Goal: Contribute content: Add original content to the website for others to see

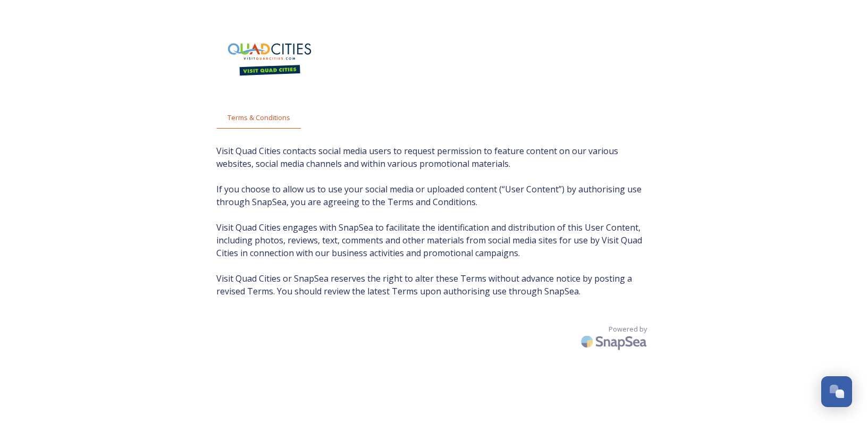
click at [283, 48] on img at bounding box center [269, 59] width 106 height 54
click at [263, 122] on span "Terms & Conditions" at bounding box center [259, 118] width 63 height 10
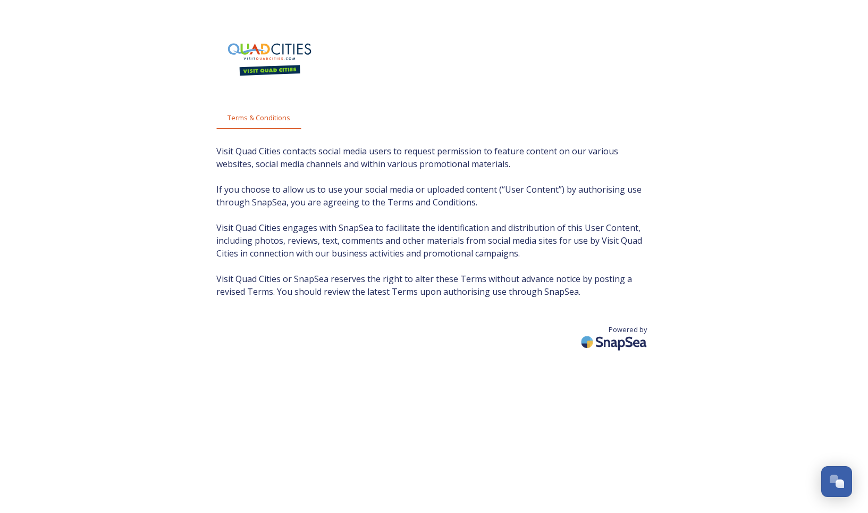
click at [592, 339] on img at bounding box center [615, 341] width 74 height 25
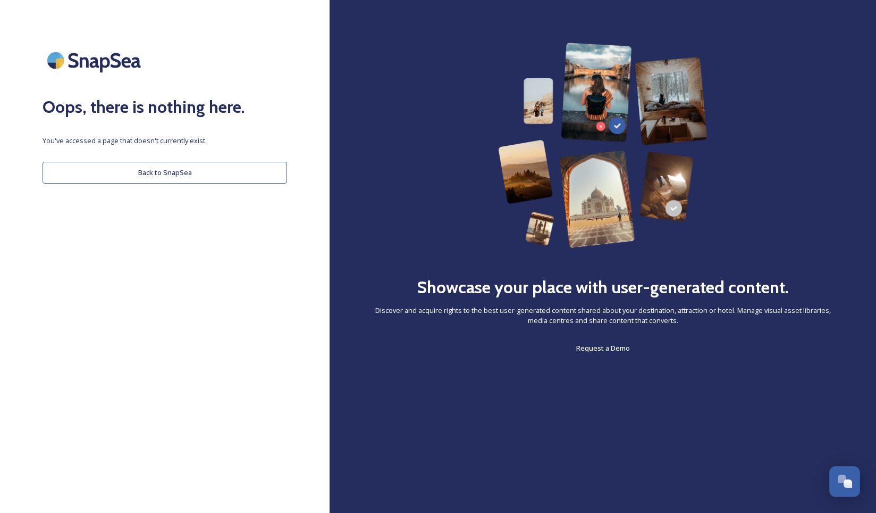
click at [196, 178] on button "Back to SnapSea" at bounding box center [165, 173] width 245 height 22
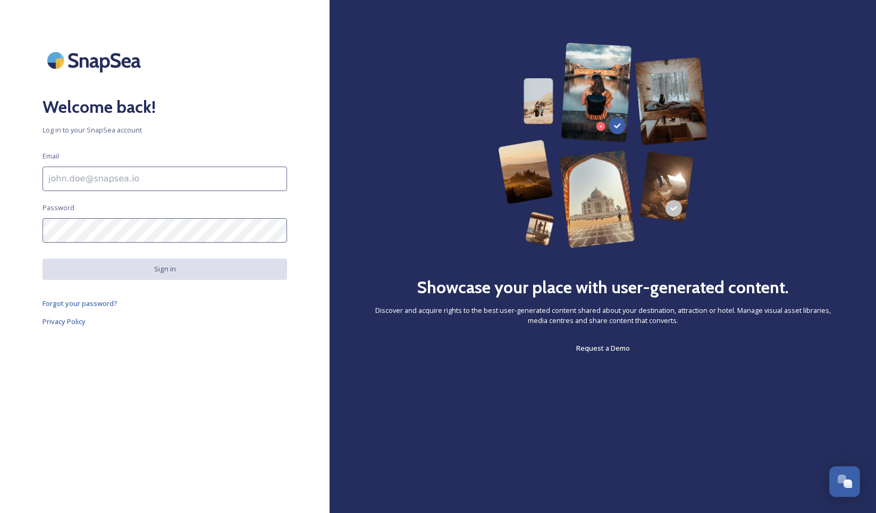
drag, startPoint x: 150, startPoint y: 154, endPoint x: 144, endPoint y: 174, distance: 21.5
click at [150, 157] on div "Welcome back! Log in to your SnapSea account Email Password Sign in Forgot your…" at bounding box center [165, 256] width 330 height 427
click at [141, 180] on input at bounding box center [165, 178] width 245 height 24
click at [189, 135] on span "Log in to your SnapSea account" at bounding box center [165, 130] width 245 height 10
click at [165, 186] on input at bounding box center [165, 178] width 245 height 24
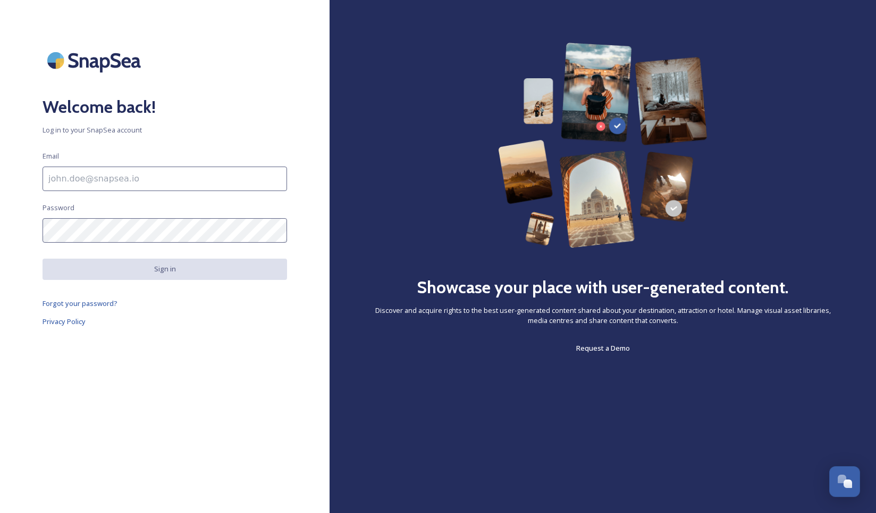
type input "[EMAIL_ADDRESS][DOMAIN_NAME]"
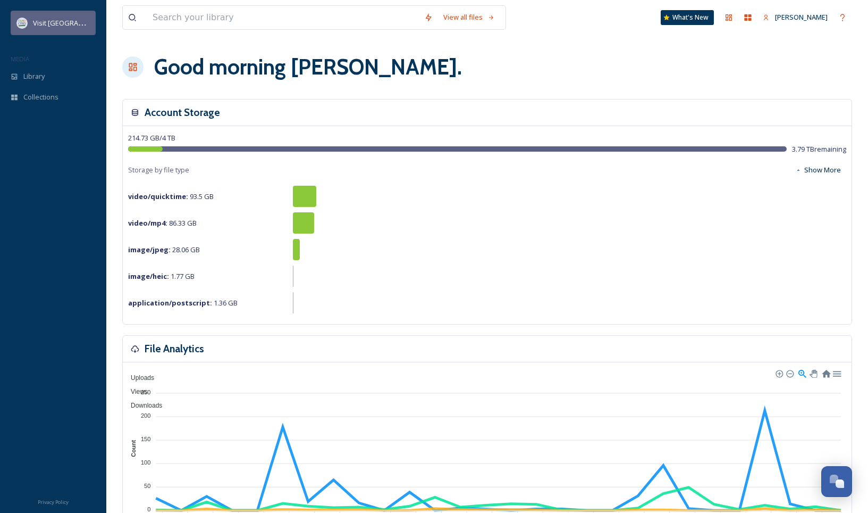
click at [41, 22] on span "Visit [GEOGRAPHIC_DATA]" at bounding box center [74, 23] width 82 height 10
click at [59, 28] on span "Visit [GEOGRAPHIC_DATA]" at bounding box center [74, 23] width 82 height 10
click at [749, 15] on icon at bounding box center [748, 17] width 9 height 9
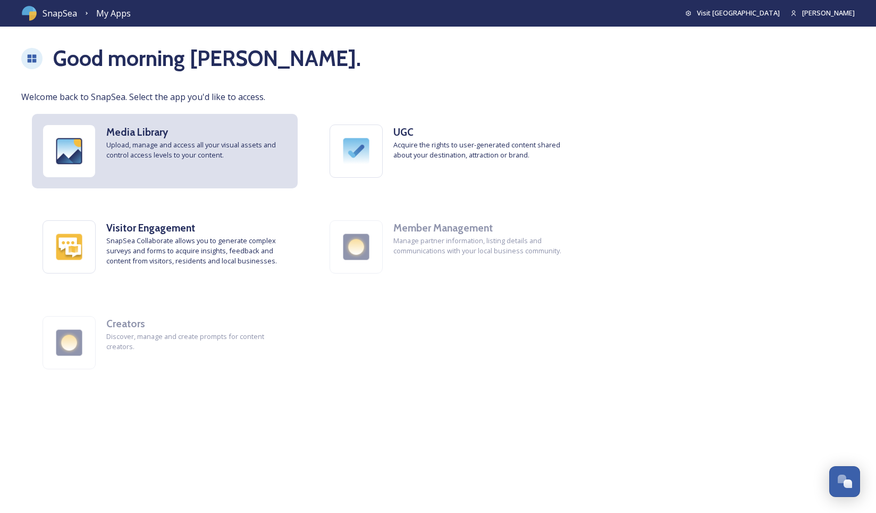
click at [61, 154] on img at bounding box center [69, 151] width 52 height 52
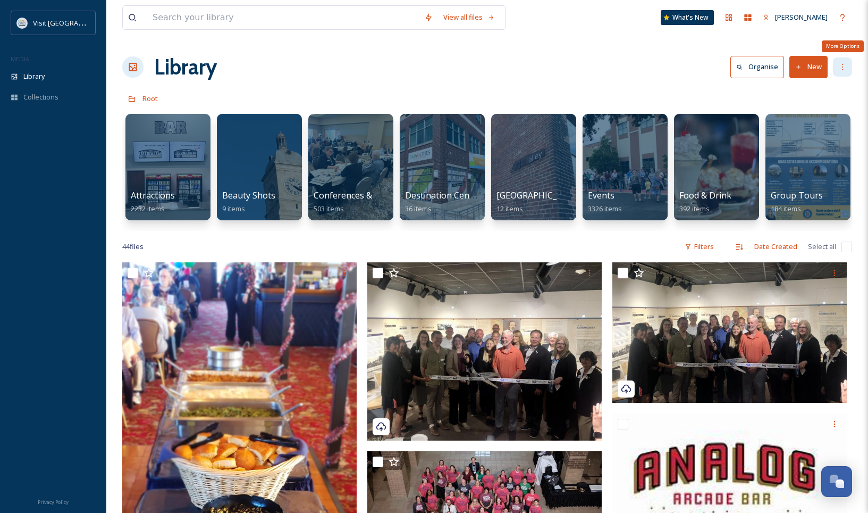
click at [849, 63] on div "More Options" at bounding box center [842, 66] width 19 height 19
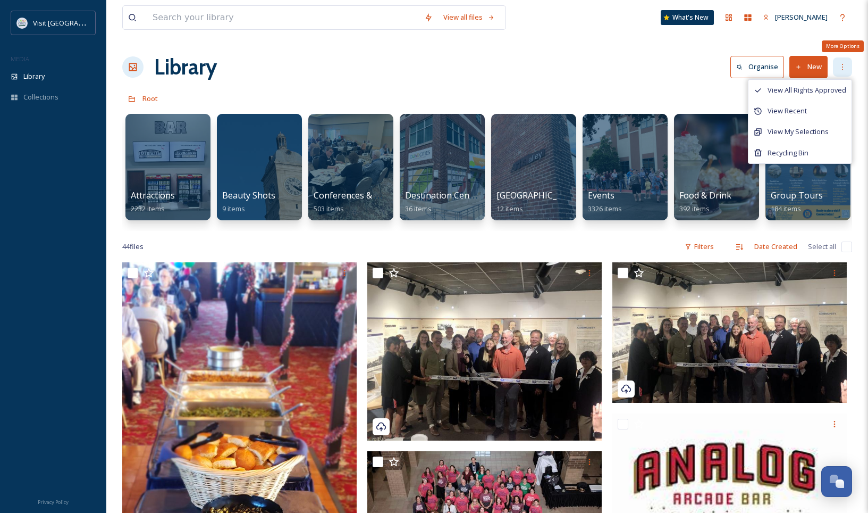
click at [849, 63] on div "More Options" at bounding box center [842, 66] width 19 height 19
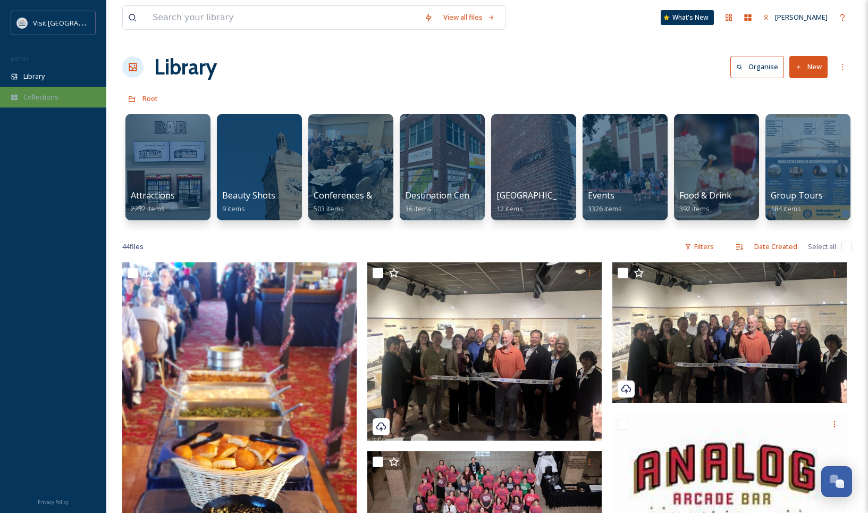
click at [41, 93] on span "Collections" at bounding box center [40, 97] width 35 height 10
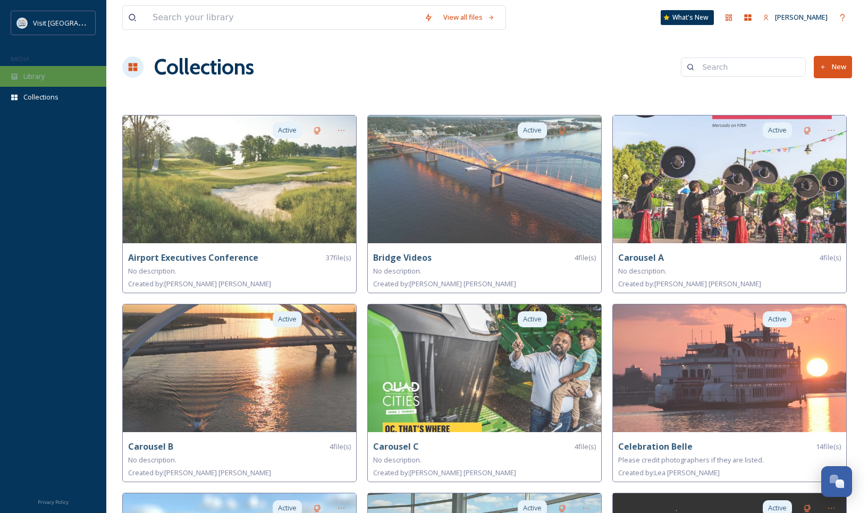
click at [37, 69] on div "Library" at bounding box center [53, 76] width 106 height 21
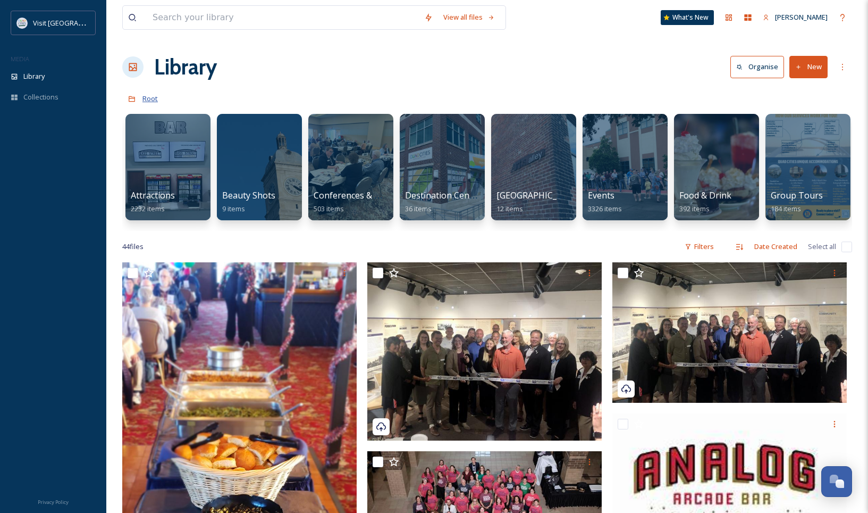
click at [153, 99] on span "Root" at bounding box center [149, 99] width 15 height 10
click at [810, 73] on button "New" at bounding box center [809, 67] width 38 height 22
click at [815, 95] on span "File Upload" at bounding box center [803, 92] width 35 height 10
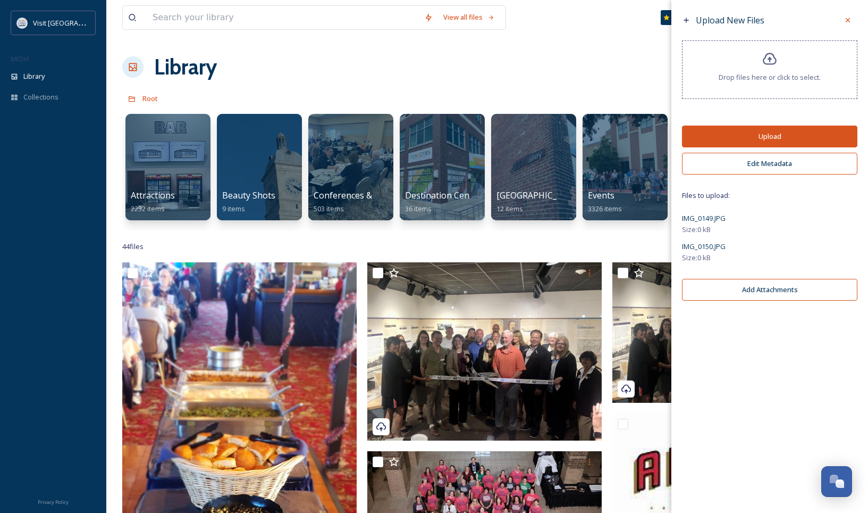
click at [814, 163] on button "Edit Metadata" at bounding box center [769, 164] width 175 height 22
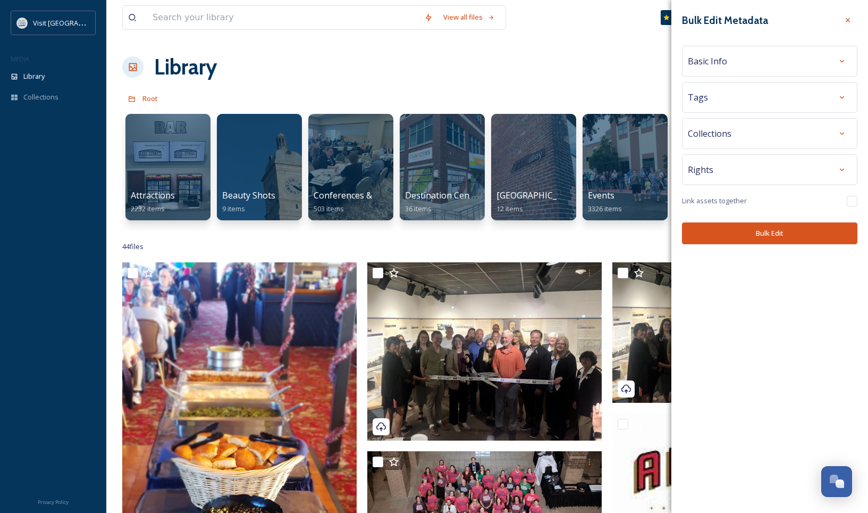
click at [797, 57] on div "Basic Info" at bounding box center [770, 61] width 164 height 19
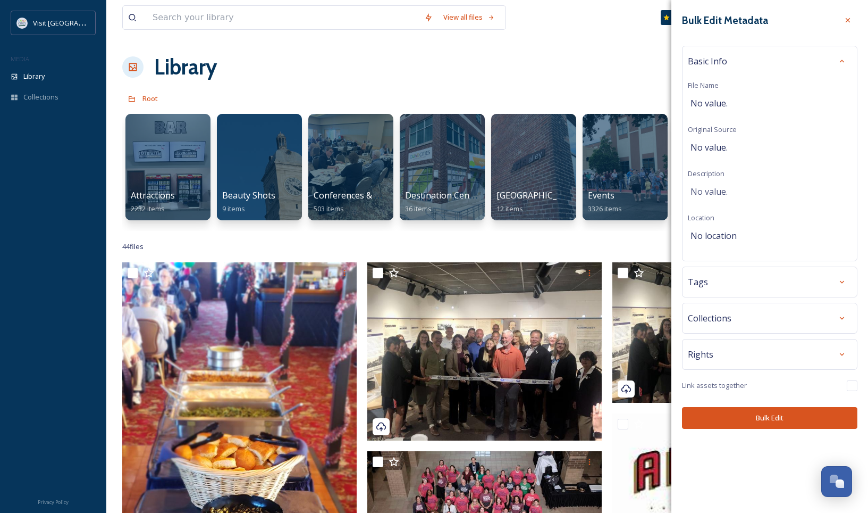
click at [798, 57] on div "Basic Info" at bounding box center [770, 61] width 164 height 19
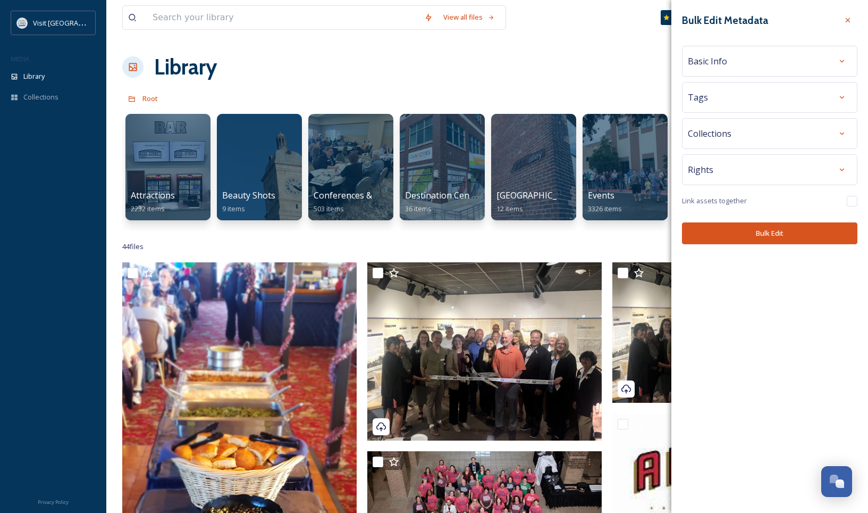
click at [807, 108] on div "Tags" at bounding box center [769, 97] width 175 height 31
click at [834, 96] on div at bounding box center [842, 97] width 19 height 19
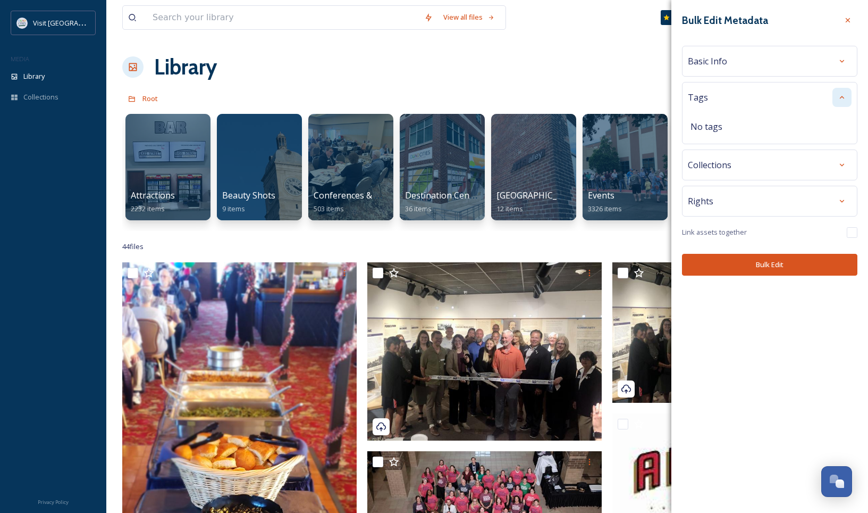
click at [849, 93] on div at bounding box center [842, 97] width 19 height 19
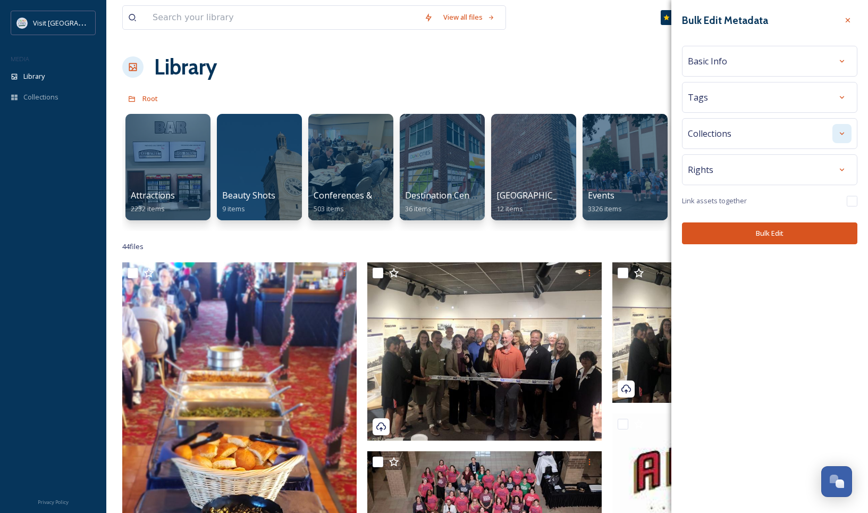
click at [839, 135] on icon at bounding box center [842, 133] width 9 height 9
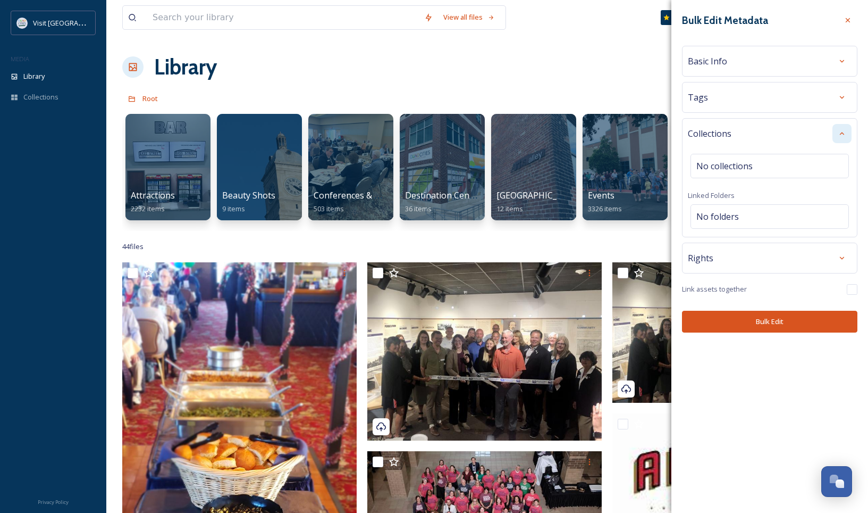
click at [839, 135] on icon at bounding box center [842, 133] width 9 height 9
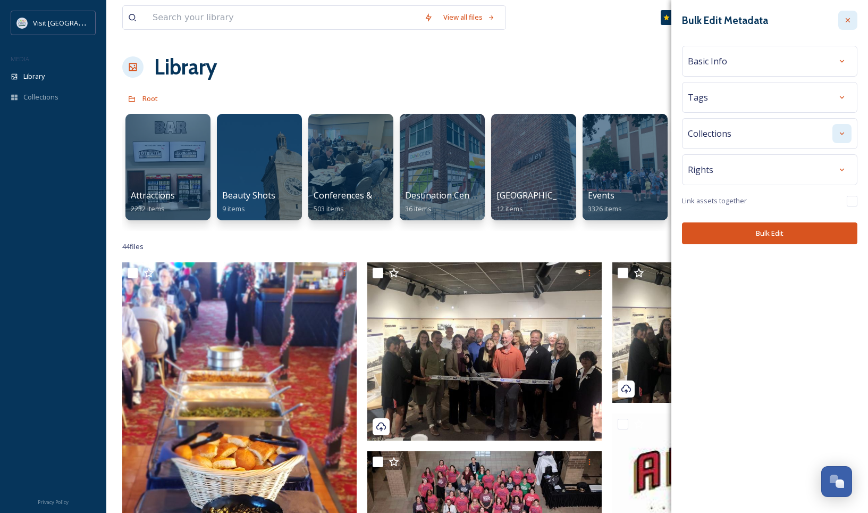
click at [855, 19] on div at bounding box center [847, 20] width 19 height 19
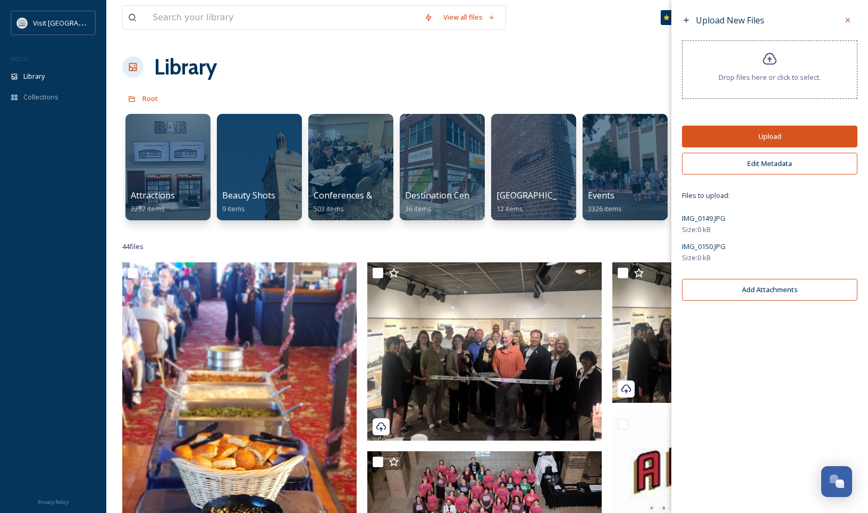
click at [793, 138] on button "Upload" at bounding box center [769, 136] width 175 height 22
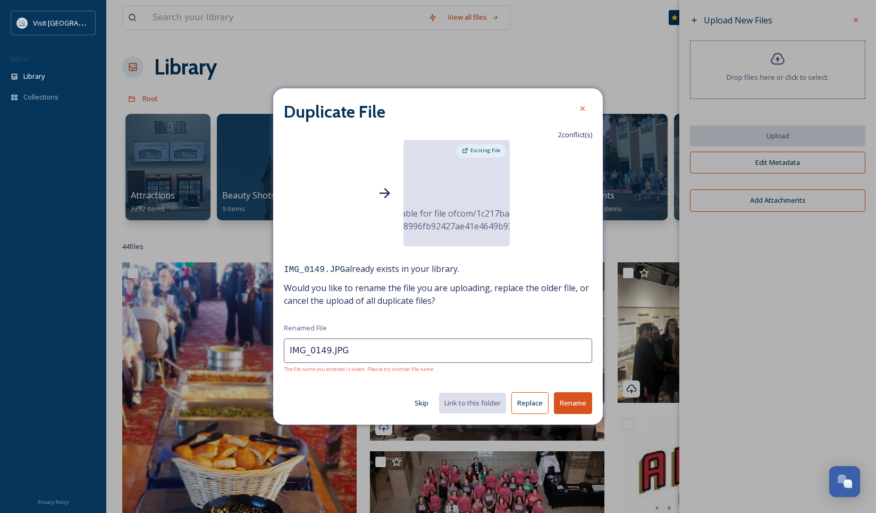
drag, startPoint x: 358, startPoint y: 349, endPoint x: 284, endPoint y: 326, distance: 77.7
click at [285, 331] on div "Duplicate File 2 conflict(s) Your Upload Existing File No preview available for…" at bounding box center [438, 256] width 330 height 336
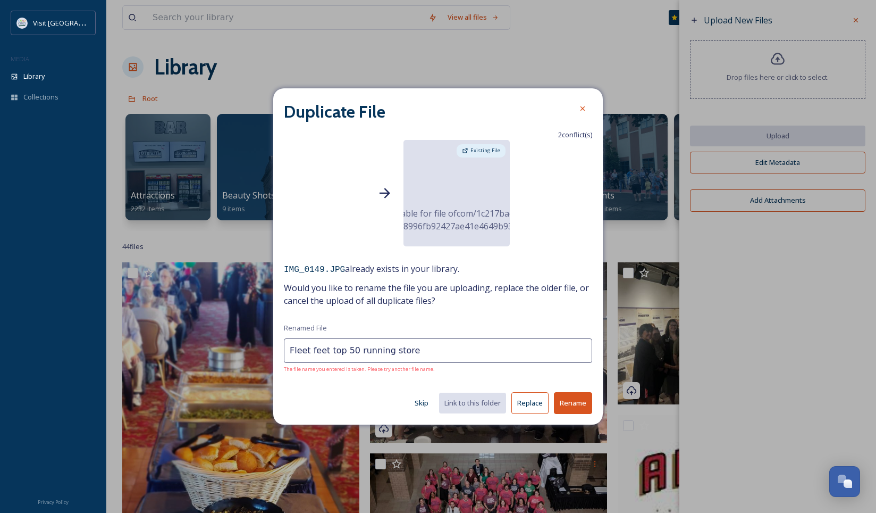
click at [569, 396] on button "Rename" at bounding box center [573, 403] width 38 height 22
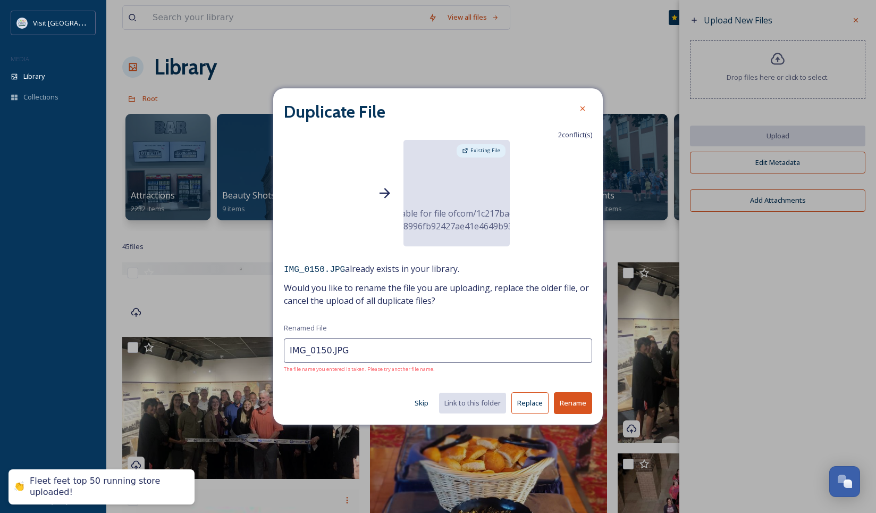
drag, startPoint x: 385, startPoint y: 353, endPoint x: 129, endPoint y: 360, distance: 256.9
click at [128, 360] on div "Duplicate File 2 conflict(s) Your Upload Existing File No preview available for…" at bounding box center [438, 256] width 876 height 513
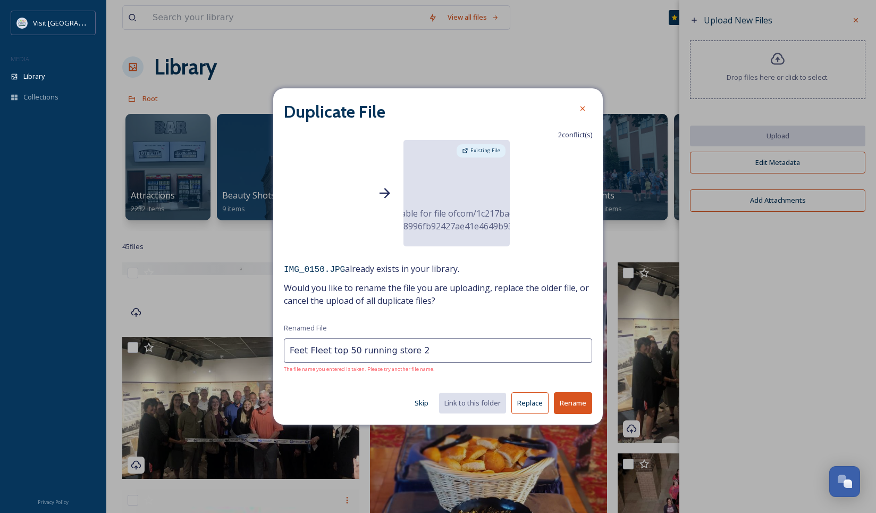
type input "Feet Fleet top 50 running store 2"
click at [588, 392] on button "Rename" at bounding box center [573, 403] width 38 height 22
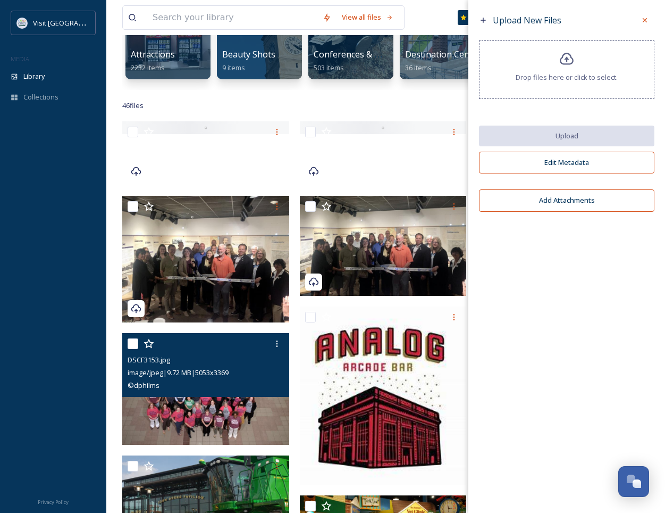
scroll to position [160, 0]
